Goal: Task Accomplishment & Management: Manage account settings

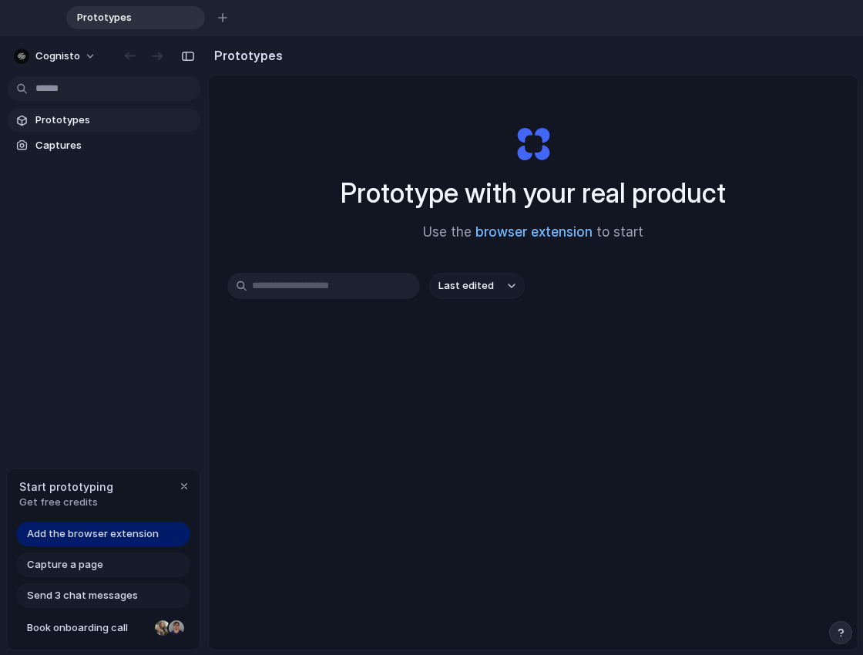
click at [552, 235] on link "browser extension" at bounding box center [533, 231] width 117 height 15
click at [475, 278] on button "Last edited" at bounding box center [477, 286] width 96 height 26
click at [466, 291] on span "Last edited" at bounding box center [465, 285] width 55 height 15
click at [52, 156] on link "Captures" at bounding box center [104, 145] width 193 height 23
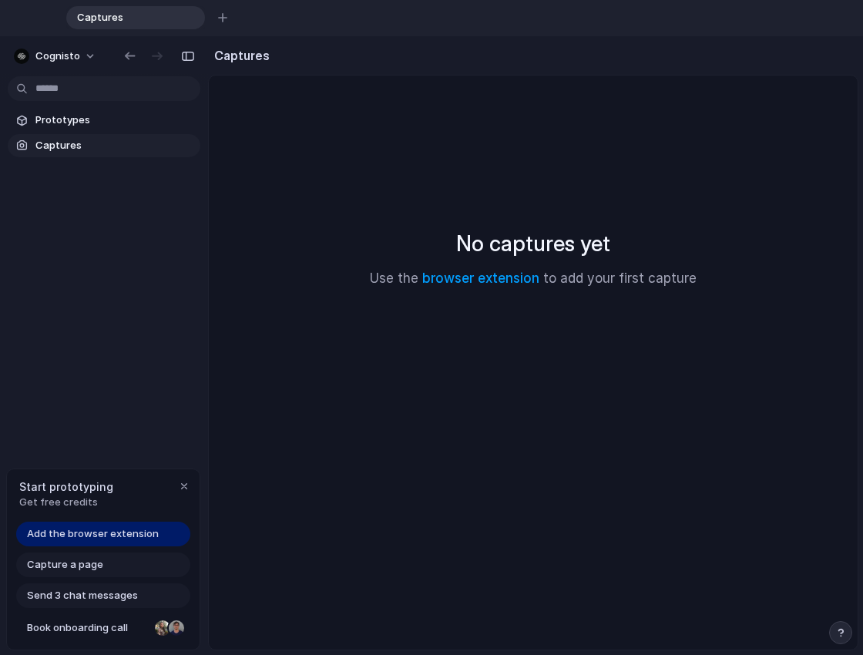
click at [52, 136] on link "Captures" at bounding box center [104, 145] width 193 height 23
click at [49, 122] on span "Prototypes" at bounding box center [114, 120] width 159 height 15
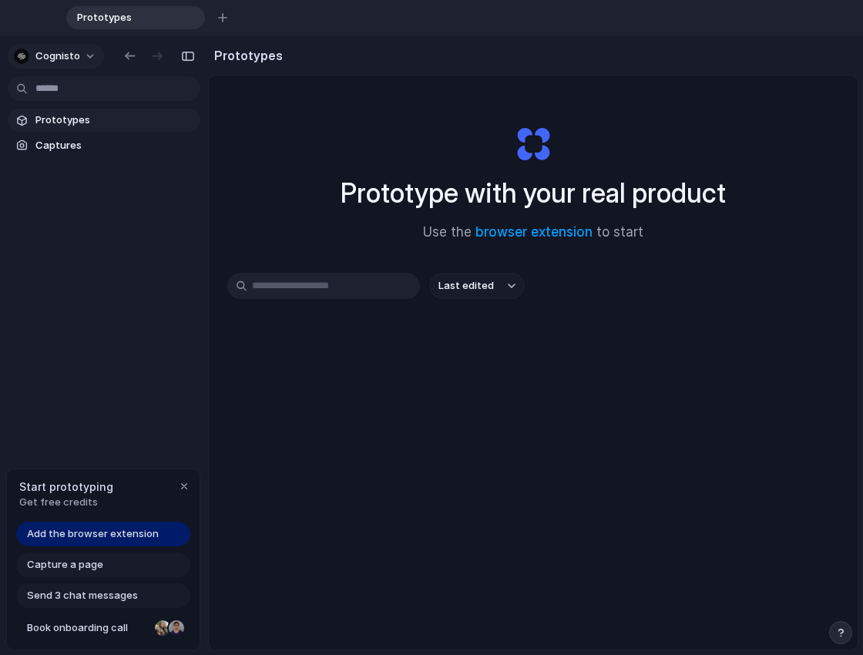
click at [57, 49] on span "cognisto" at bounding box center [57, 56] width 45 height 15
click at [56, 50] on div "Settings Invite members Change theme Sign out" at bounding box center [431, 327] width 863 height 655
